Goal: Information Seeking & Learning: Learn about a topic

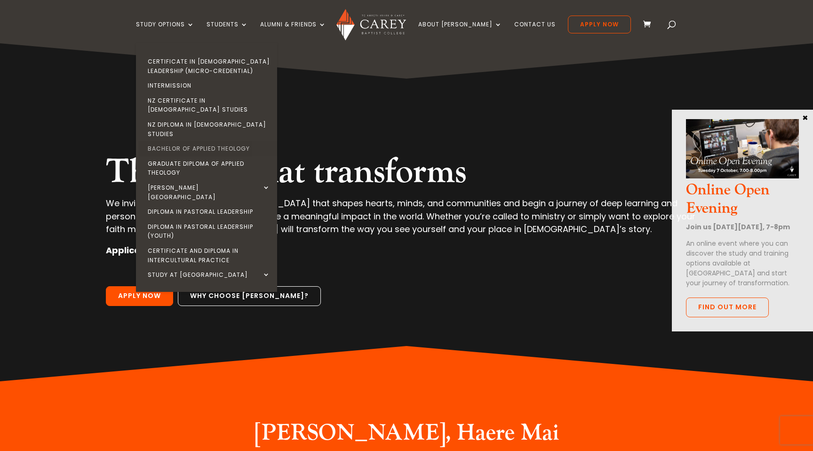
click at [219, 141] on link "Bachelor of Applied Theology" at bounding box center [208, 148] width 141 height 15
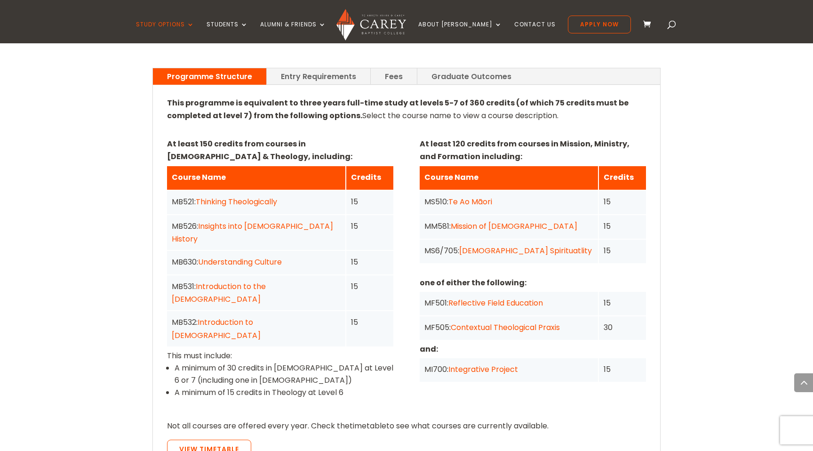
scroll to position [695, 0]
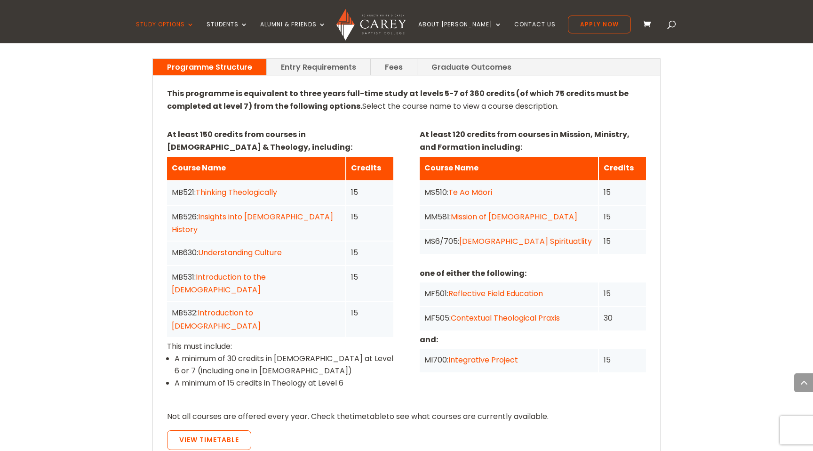
click at [442, 59] on link "Graduate Outcomes" at bounding box center [471, 67] width 108 height 16
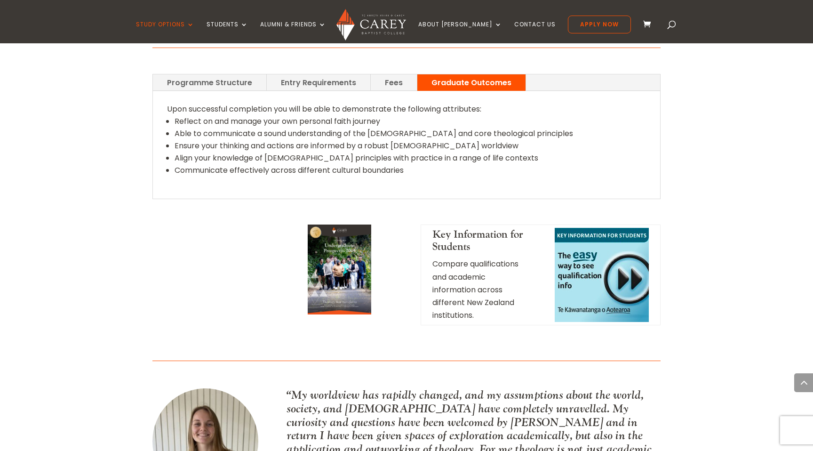
scroll to position [671, 0]
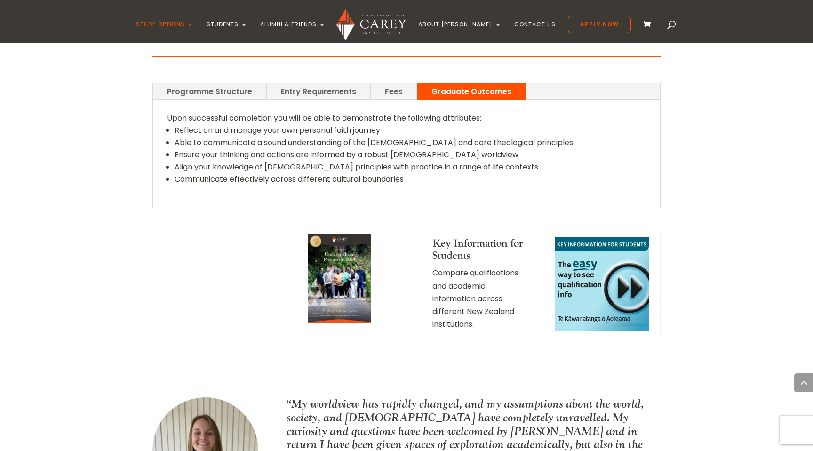
click at [206, 85] on link "Programme Structure" at bounding box center [209, 91] width 113 height 16
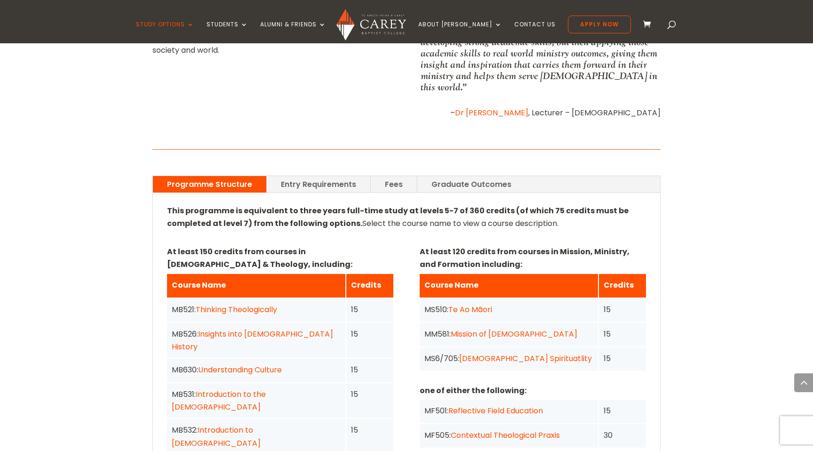
scroll to position [482, 0]
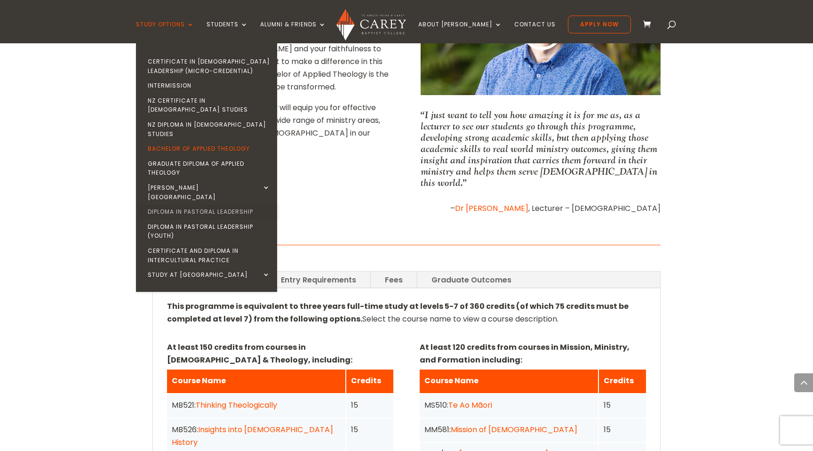
click at [202, 204] on link "Diploma in Pastoral Leadership" at bounding box center [208, 211] width 141 height 15
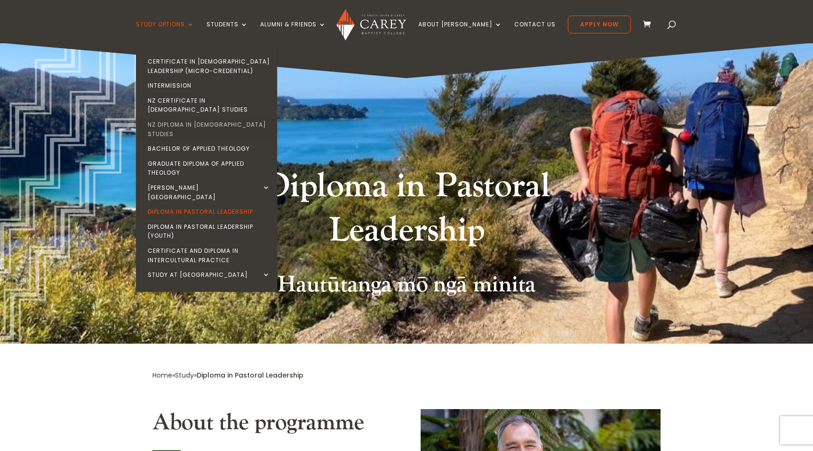
click at [195, 117] on link "NZ Diploma in [DEMOGRAPHIC_DATA] Studies" at bounding box center [208, 129] width 141 height 24
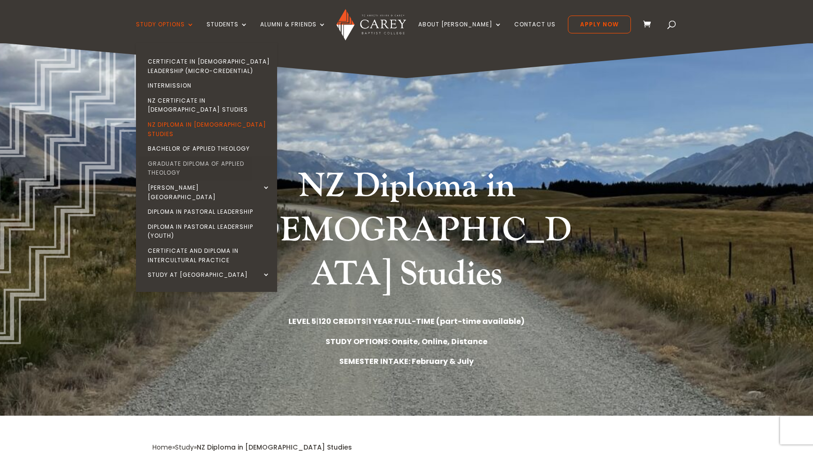
click at [194, 156] on link "Graduate Diploma of Applied Theology" at bounding box center [208, 168] width 141 height 24
